Goal: Transaction & Acquisition: Obtain resource

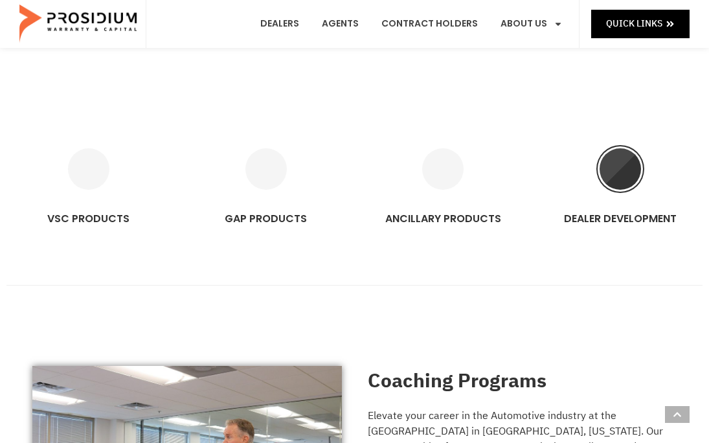
scroll to position [906, 0]
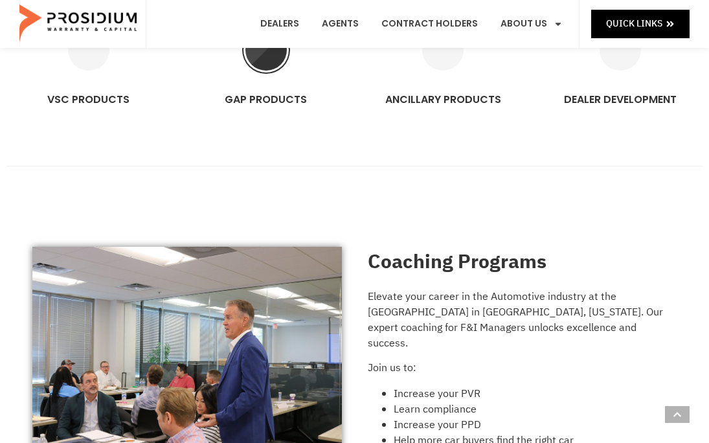
click at [264, 63] on icon "GAP PRODUCTS" at bounding box center [265, 49] width 41 height 41
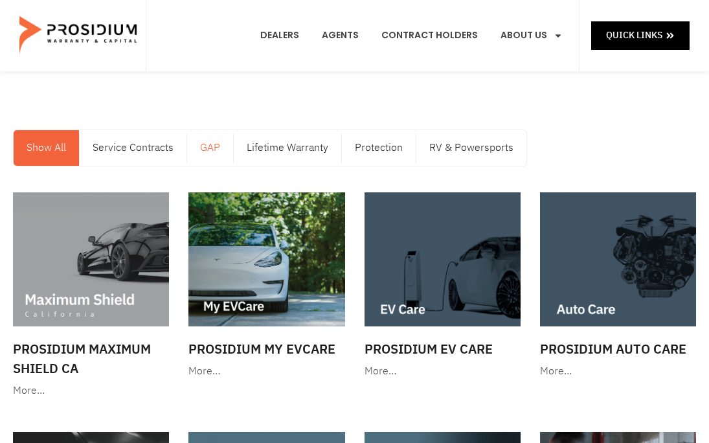
click at [212, 152] on link "GAP" at bounding box center [210, 148] width 46 height 36
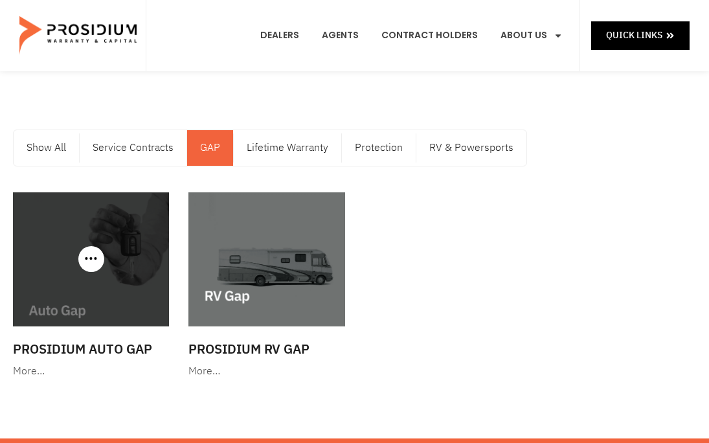
click at [117, 222] on img at bounding box center [91, 259] width 156 height 134
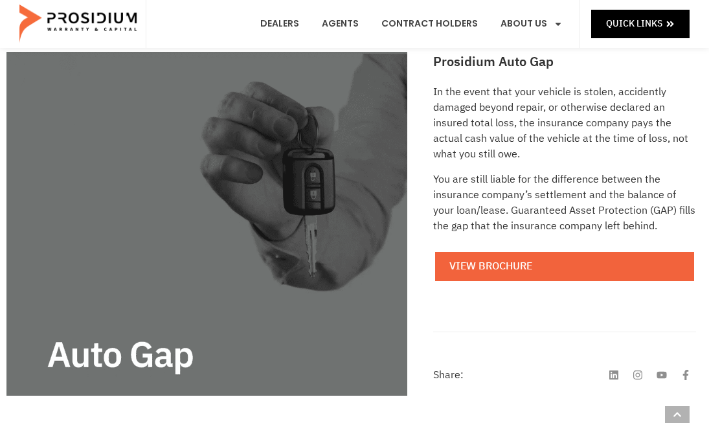
scroll to position [194, 0]
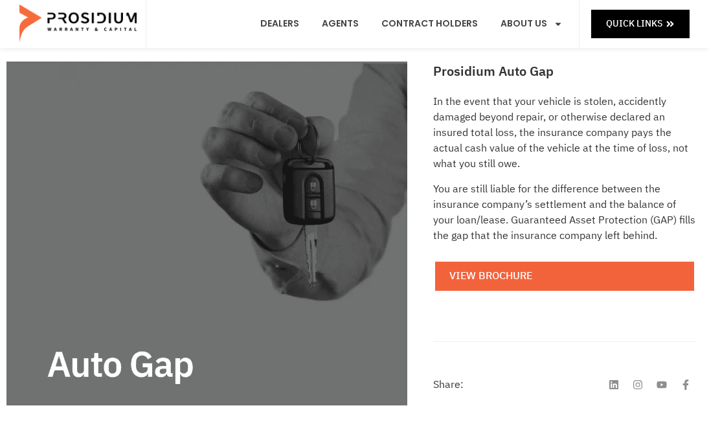
click at [262, 224] on img at bounding box center [206, 234] width 401 height 344
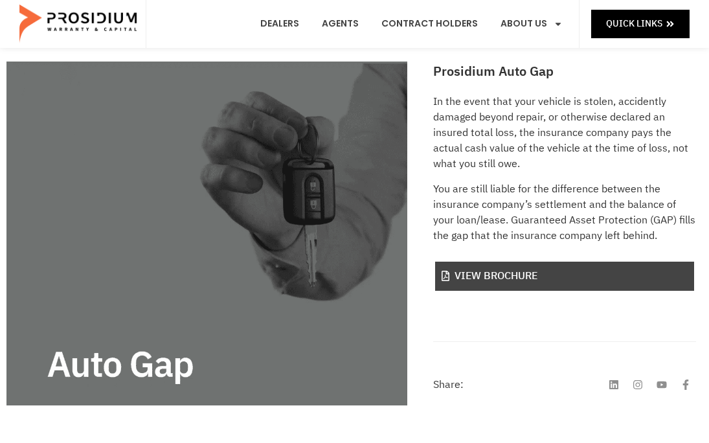
click at [525, 269] on link "View Brochure" at bounding box center [564, 276] width 259 height 29
